Goal: Task Accomplishment & Management: Manage account settings

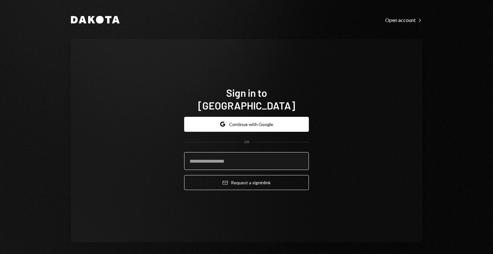
click at [259, 152] on input "email" at bounding box center [246, 161] width 125 height 18
click at [233, 161] on input "*" at bounding box center [246, 161] width 125 height 18
type input "**********"
click at [184, 175] on button "Email Request a sign in link" at bounding box center [246, 182] width 125 height 15
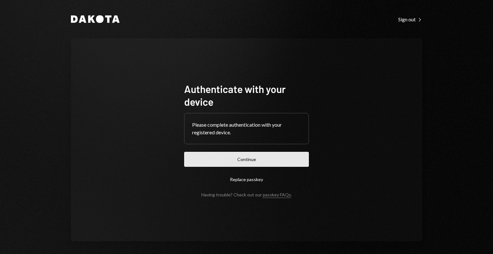
click at [199, 156] on button "Continue" at bounding box center [246, 159] width 125 height 15
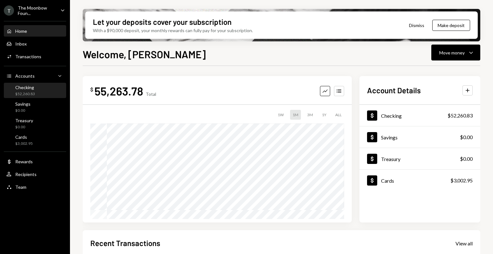
click at [36, 91] on div "Checking $52,260.83" at bounding box center [34, 91] width 57 height 12
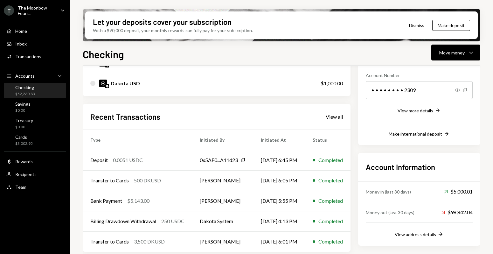
scroll to position [98, 0]
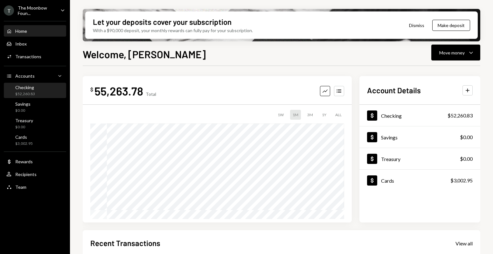
click at [60, 89] on div "Checking $52,260.83" at bounding box center [34, 91] width 57 height 12
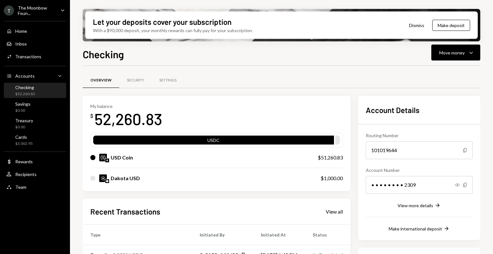
scroll to position [98, 0]
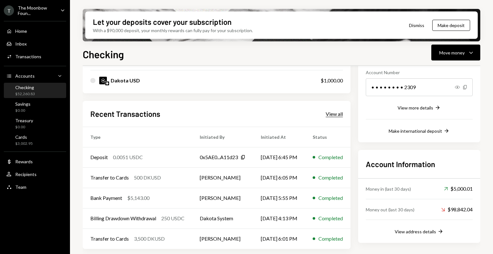
click at [342, 114] on div "View all" at bounding box center [334, 114] width 17 height 6
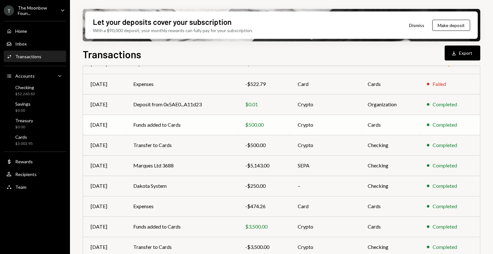
scroll to position [108, 0]
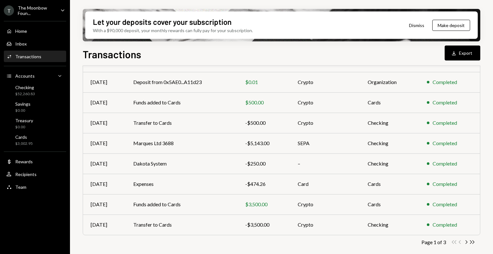
click at [41, 13] on div "The Moonbow Foun..." at bounding box center [37, 10] width 38 height 11
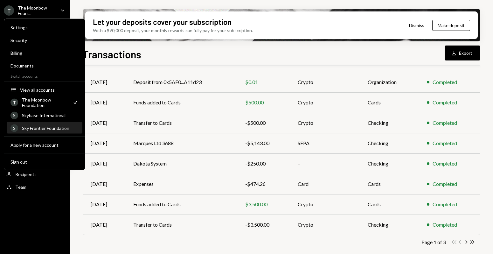
click at [50, 123] on div "S Sky Frontier Foundation" at bounding box center [45, 128] width 68 height 11
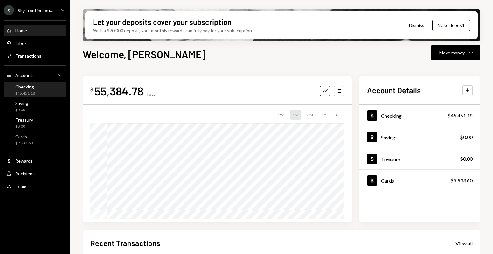
click at [26, 85] on div "Checking" at bounding box center [25, 86] width 20 height 5
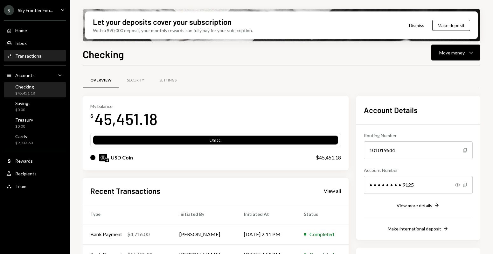
click at [40, 57] on div "Activities Transactions" at bounding box center [34, 56] width 57 height 6
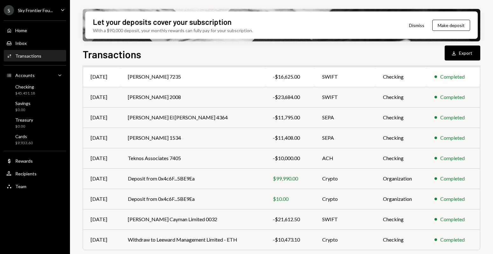
scroll to position [108, 0]
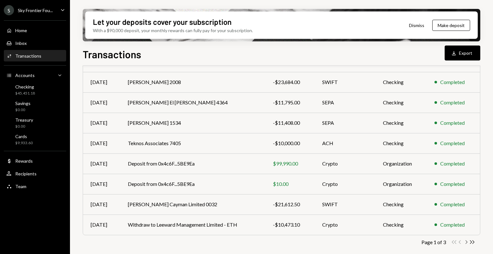
click at [465, 242] on icon "Chevron Right" at bounding box center [466, 242] width 6 height 6
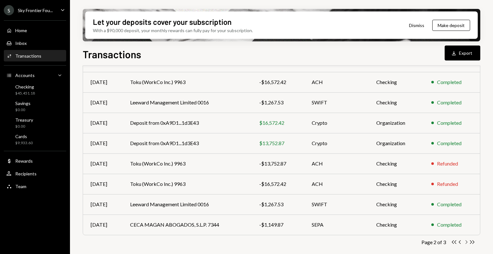
click at [465, 242] on icon "Chevron Right" at bounding box center [466, 242] width 6 height 6
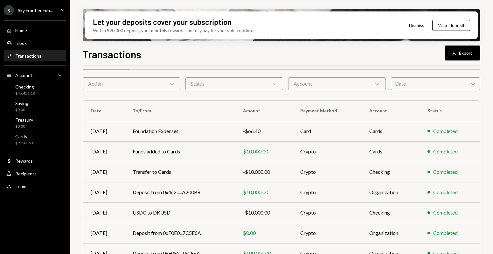
scroll to position [0, 0]
